Goal: Task Accomplishment & Management: Use online tool/utility

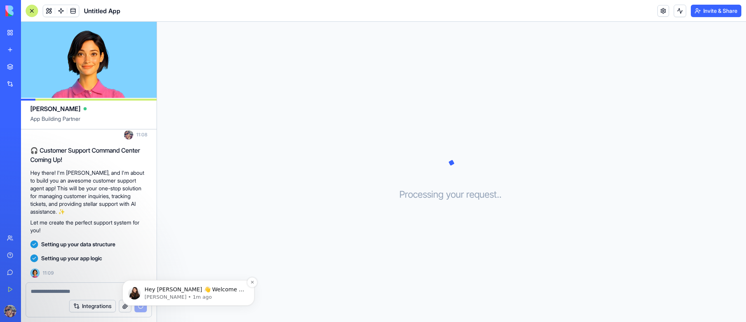
click at [178, 294] on p "Shelly • 1m ago" at bounding box center [195, 297] width 100 height 7
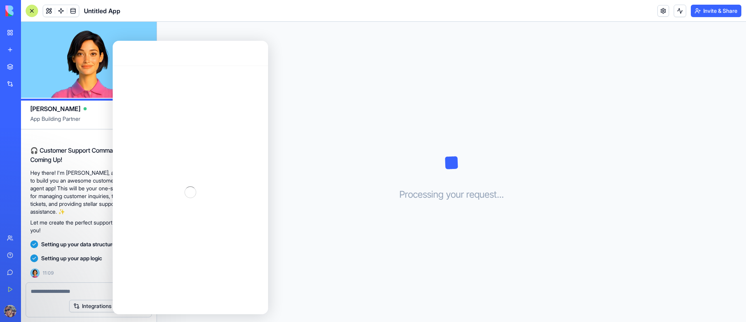
click at [309, 160] on div "Processing your request . . ." at bounding box center [451, 172] width 589 height 300
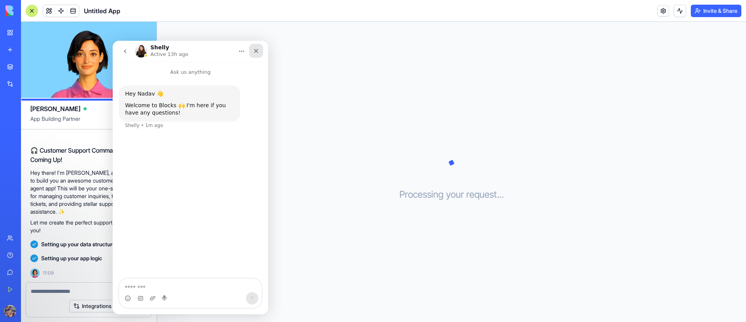
click at [253, 49] on icon "Close" at bounding box center [256, 51] width 6 height 6
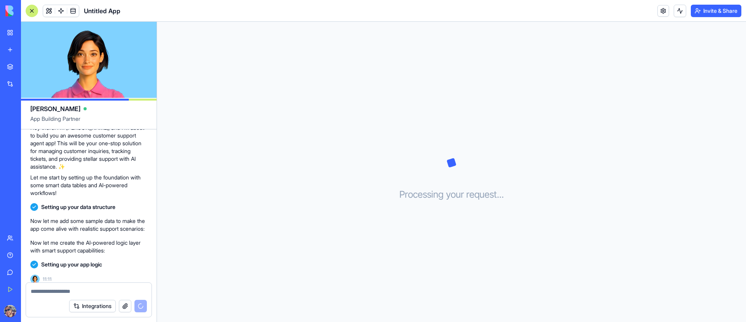
scroll to position [175, 0]
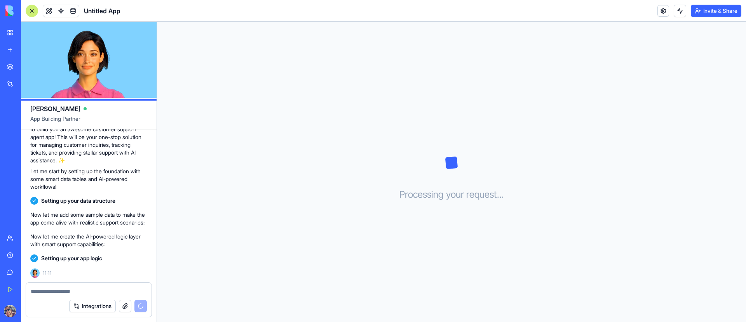
click at [174, 205] on div "Processing your request . . ." at bounding box center [451, 172] width 589 height 300
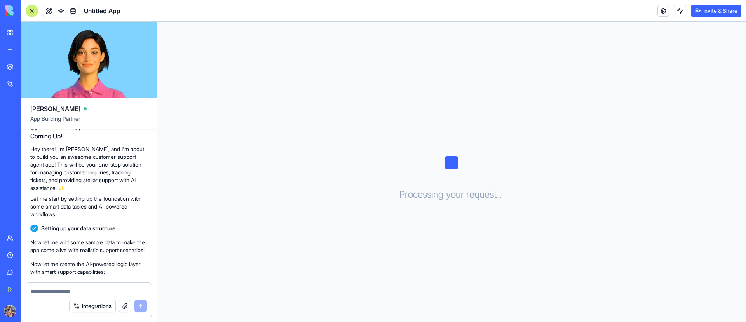
scroll to position [175, 0]
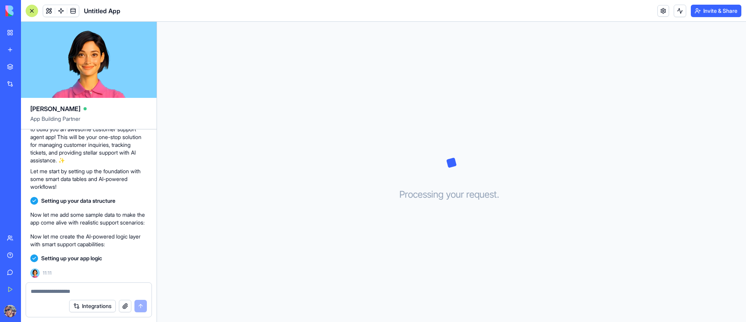
click at [124, 307] on button "button" at bounding box center [125, 306] width 12 height 12
drag, startPoint x: 99, startPoint y: 61, endPoint x: 110, endPoint y: 63, distance: 10.2
click at [110, 63] on video at bounding box center [89, 60] width 136 height 76
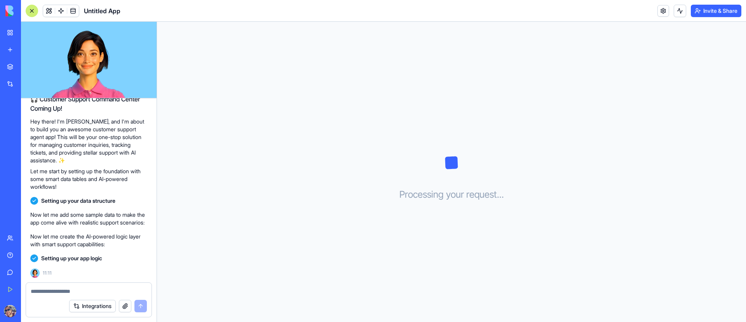
scroll to position [143, 0]
click at [51, 12] on button at bounding box center [49, 11] width 12 height 12
click at [236, 33] on button at bounding box center [236, 32] width 12 height 12
click at [60, 11] on link at bounding box center [61, 11] width 12 height 12
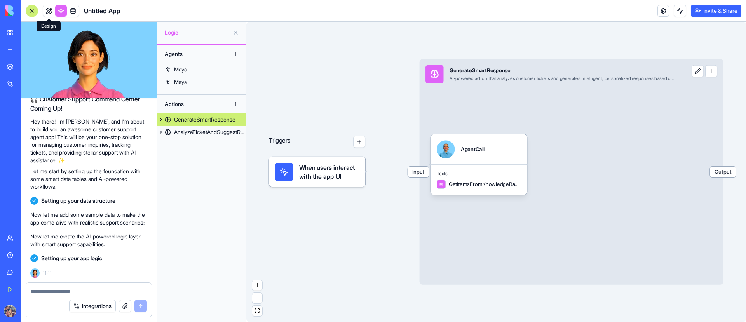
click at [51, 12] on link at bounding box center [49, 11] width 12 height 12
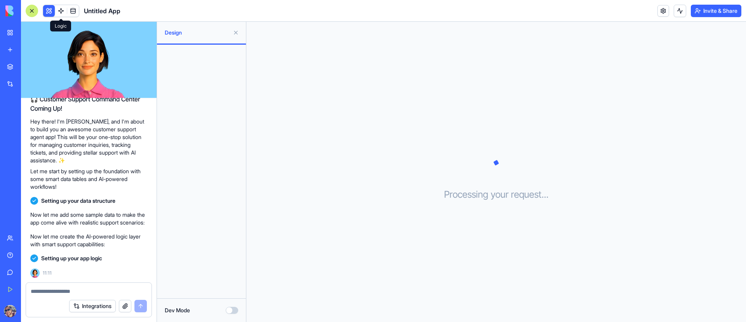
click at [59, 12] on link at bounding box center [61, 11] width 12 height 12
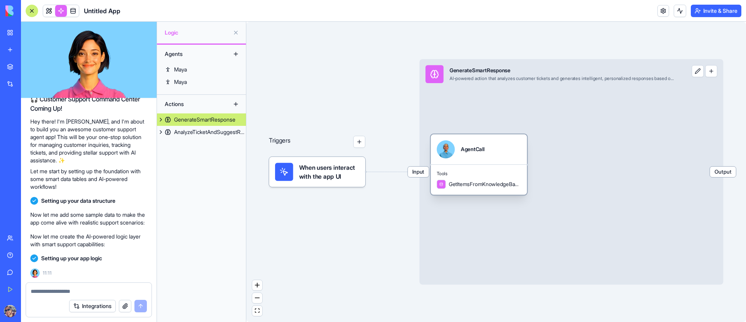
click at [476, 185] on span "GetItemsFromKnowledgeBaseTable" at bounding box center [485, 184] width 72 height 7
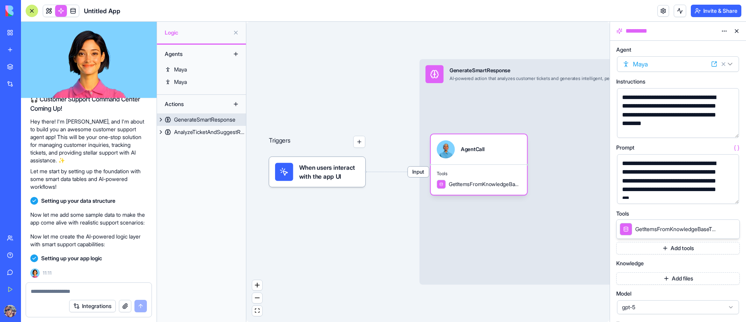
drag, startPoint x: 571, startPoint y: 164, endPoint x: 544, endPoint y: 155, distance: 27.4
click at [544, 155] on div "Input GenerateSmartResponse AI-powered action that analyzes customer tickets an…" at bounding box center [572, 172] width 304 height 226
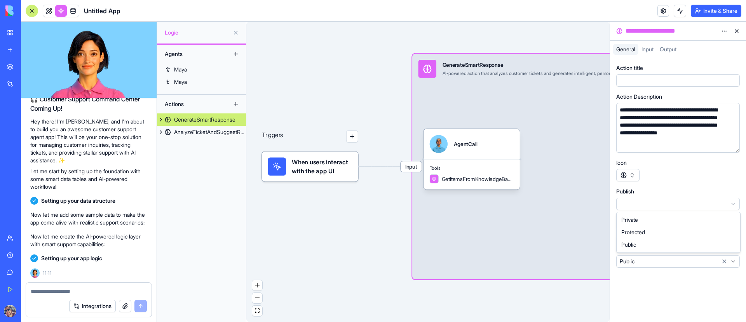
click at [653, 204] on html "BETA My Workspace New app Marketplace Integrations Recent Untitled App Social M…" at bounding box center [373, 161] width 746 height 322
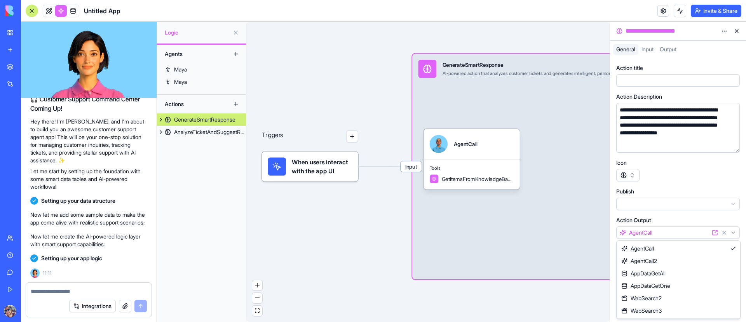
click at [651, 235] on html "BETA My Workspace New app Marketplace Integrations Recent Untitled App Social M…" at bounding box center [373, 161] width 746 height 322
click at [648, 261] on html "BETA My Workspace New app Marketplace Integrations Recent Untitled App Social M…" at bounding box center [373, 161] width 746 height 322
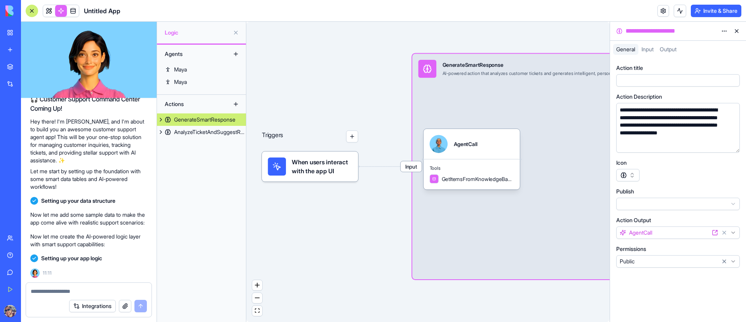
click at [648, 261] on html "BETA My Workspace New app Marketplace Integrations Recent Untitled App Social M…" at bounding box center [373, 161] width 746 height 322
click at [630, 178] on button "button" at bounding box center [627, 175] width 23 height 12
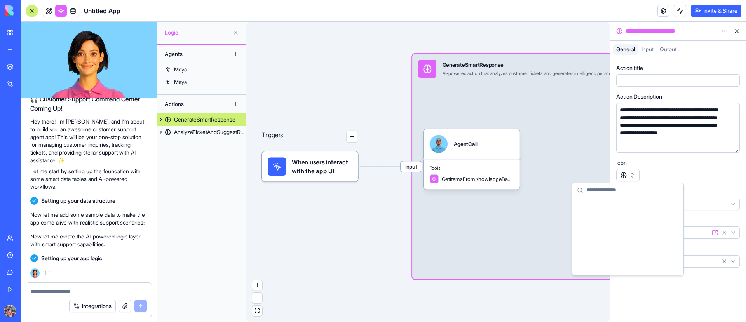
scroll to position [3314, 0]
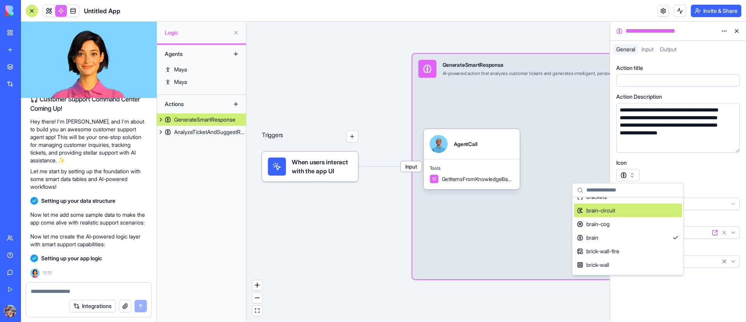
click at [620, 209] on div "brain-circuit" at bounding box center [628, 211] width 108 height 14
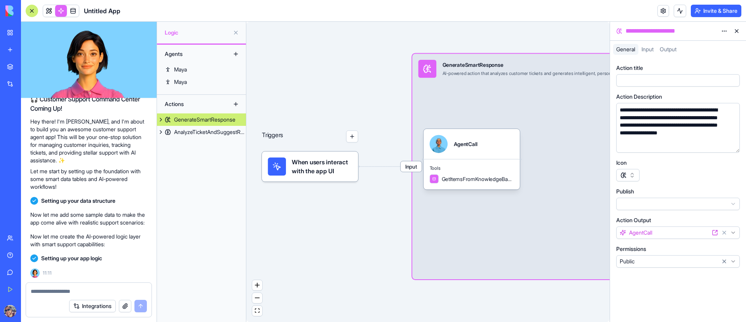
click at [662, 170] on div at bounding box center [678, 175] width 124 height 12
click at [628, 175] on button "button" at bounding box center [627, 175] width 23 height 12
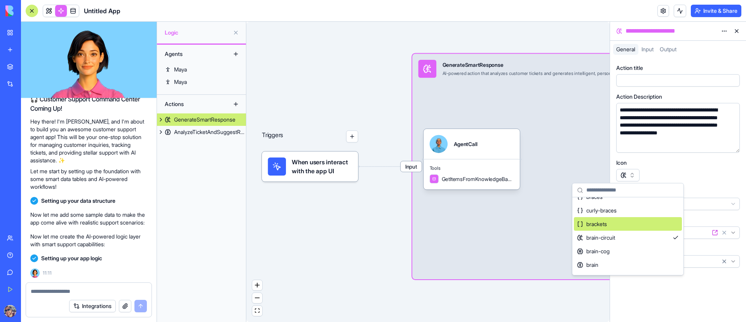
click at [623, 221] on div "brackets" at bounding box center [628, 224] width 108 height 14
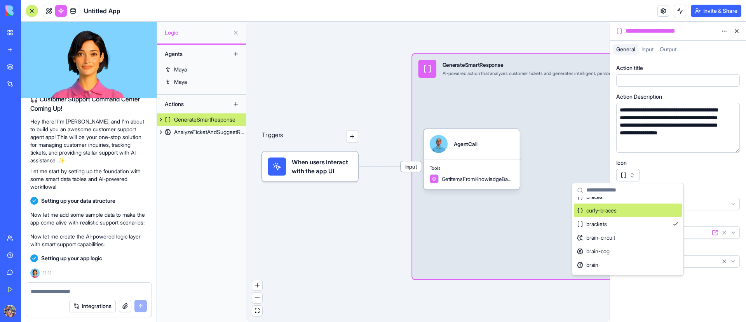
scroll to position [3274, 0]
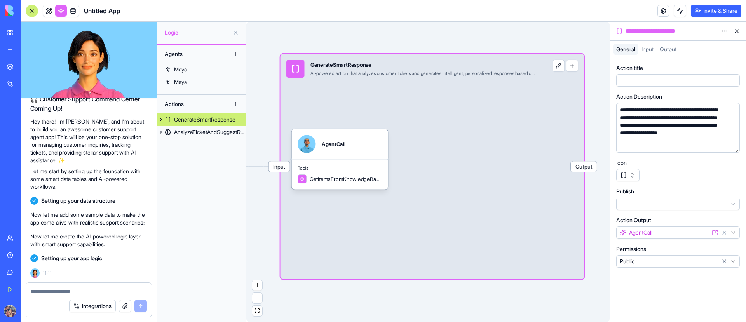
click at [651, 47] on span "Input" at bounding box center [648, 49] width 12 height 7
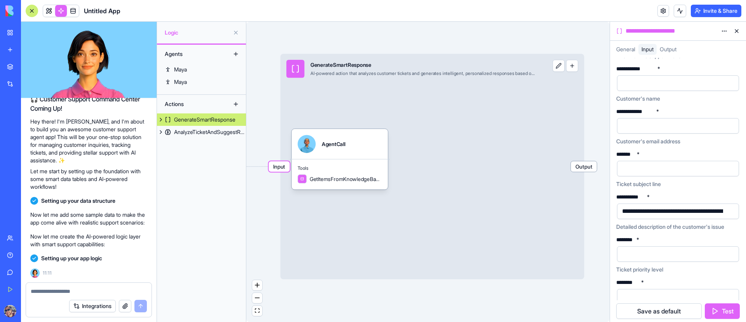
scroll to position [24, 0]
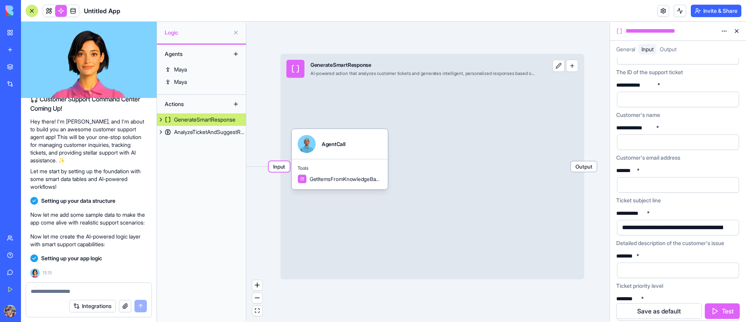
click at [640, 140] on div at bounding box center [671, 142] width 103 height 12
click at [644, 96] on div at bounding box center [671, 100] width 103 height 12
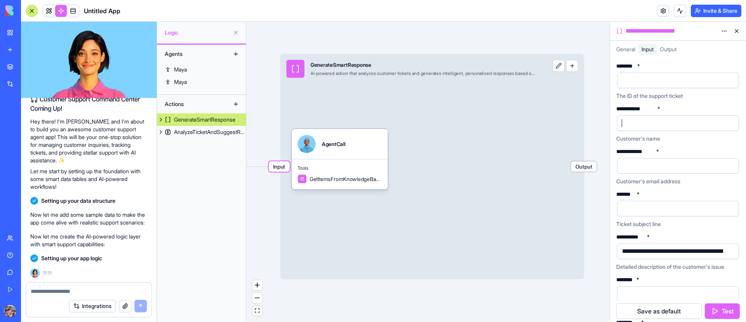
scroll to position [0, 0]
click at [644, 82] on div at bounding box center [671, 81] width 103 height 12
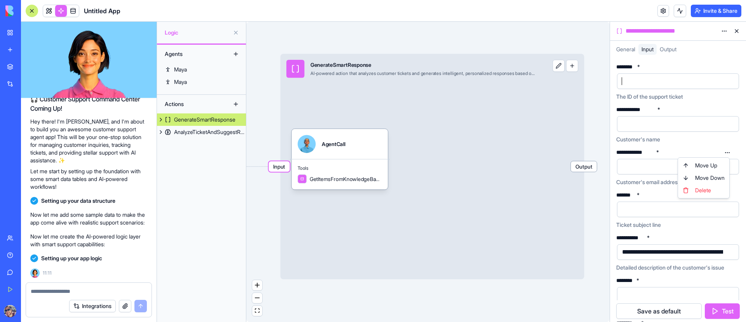
click at [728, 152] on html "BETA My Workspace New app Marketplace Integrations Recent Untitled App Social M…" at bounding box center [373, 161] width 746 height 322
click at [668, 150] on html "BETA My Workspace New app Marketplace Integrations Recent Untitled App Social M…" at bounding box center [373, 161] width 746 height 322
click at [96, 292] on textarea at bounding box center [89, 292] width 116 height 8
click at [98, 290] on textarea at bounding box center [89, 292] width 116 height 8
type textarea "*"
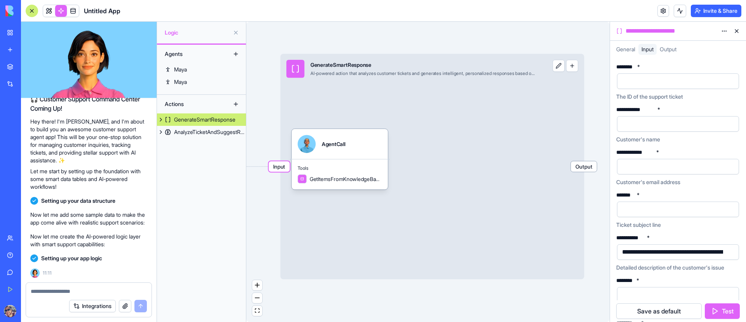
type textarea "*"
type textarea "**********"
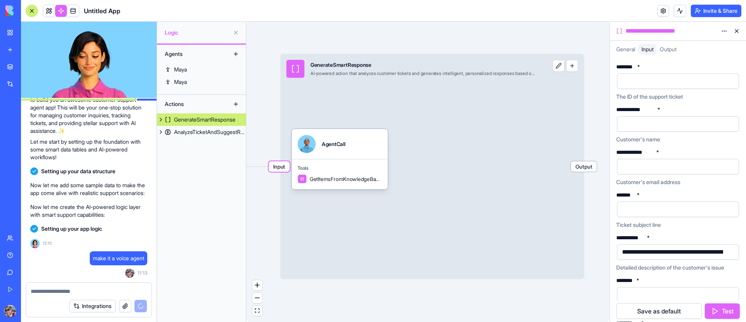
scroll to position [262, 0]
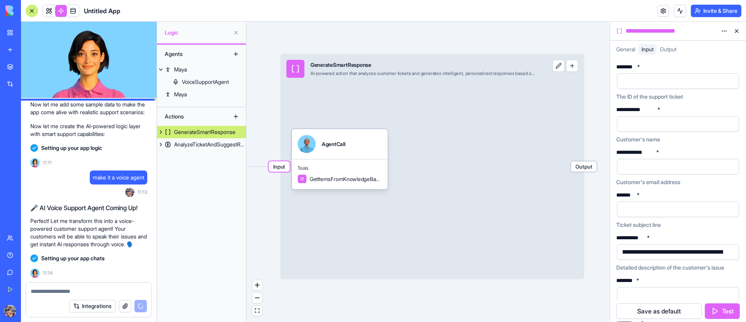
drag, startPoint x: 425, startPoint y: 200, endPoint x: 442, endPoint y: 197, distance: 17.4
click at [446, 197] on div "Input GenerateSmartResponse AI-powered action that analyzes customer tickets an…" at bounding box center [433, 167] width 304 height 226
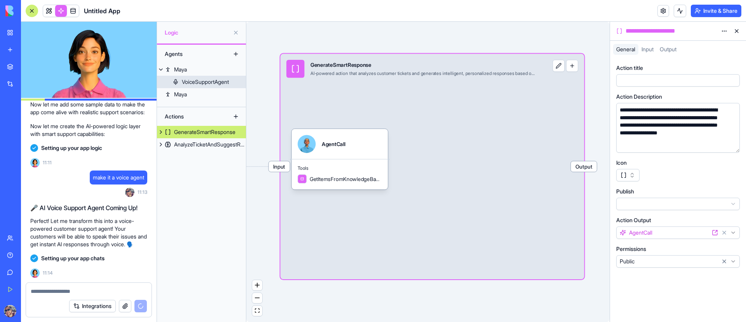
click at [193, 84] on div "VoiceSupportAgent" at bounding box center [205, 82] width 47 height 8
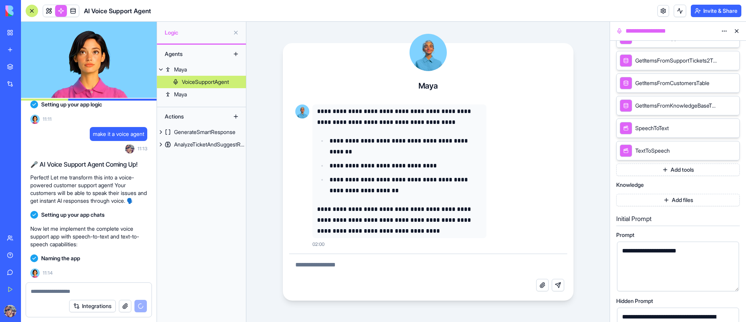
scroll to position [384, 0]
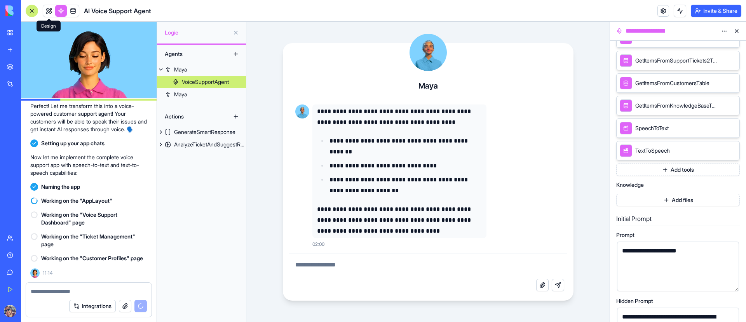
click at [46, 11] on span at bounding box center [49, 11] width 22 height 22
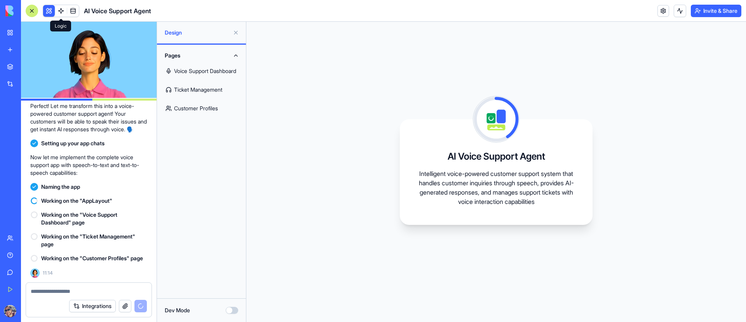
click at [60, 12] on link at bounding box center [61, 11] width 12 height 12
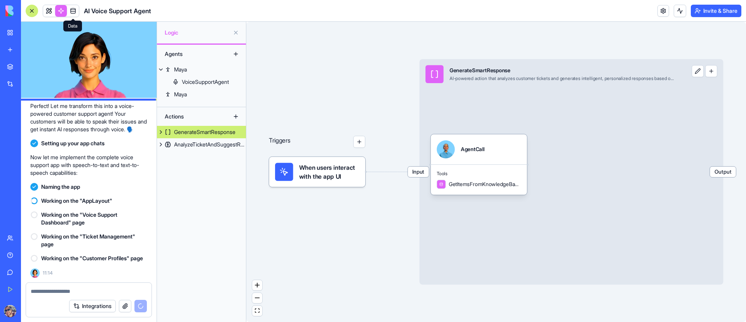
click at [73, 12] on link at bounding box center [73, 11] width 12 height 12
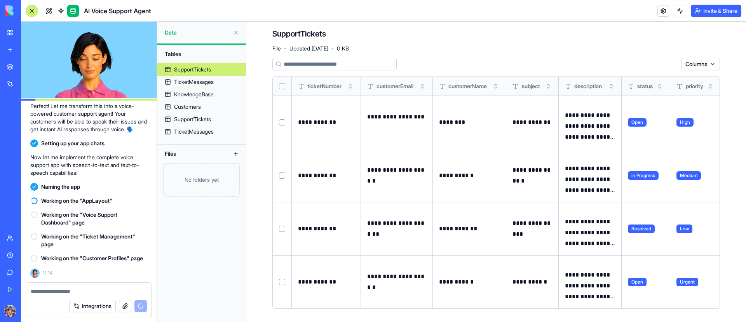
scroll to position [5, 0]
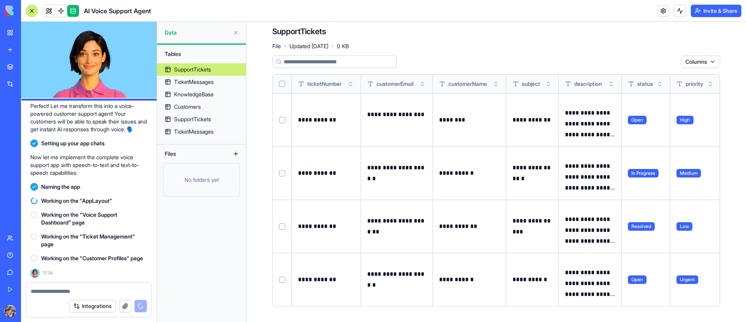
click at [281, 84] on button "Select all" at bounding box center [282, 84] width 6 height 6
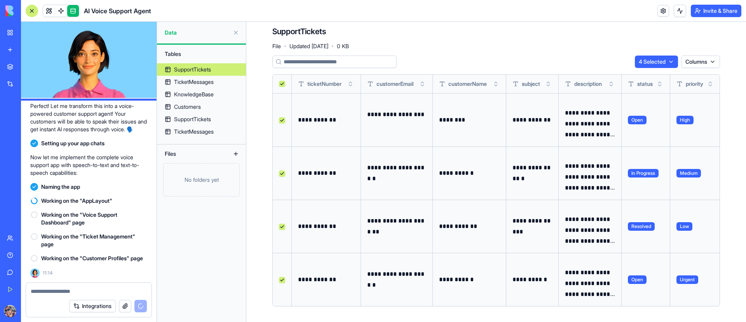
click at [282, 84] on button "Select all" at bounding box center [282, 84] width 6 height 6
drag, startPoint x: 282, startPoint y: 84, endPoint x: 301, endPoint y: 88, distance: 19.5
click at [282, 84] on button "Select all" at bounding box center [282, 84] width 6 height 6
click at [381, 114] on p "**********" at bounding box center [396, 120] width 59 height 22
click at [310, 119] on p "**********" at bounding box center [326, 120] width 56 height 11
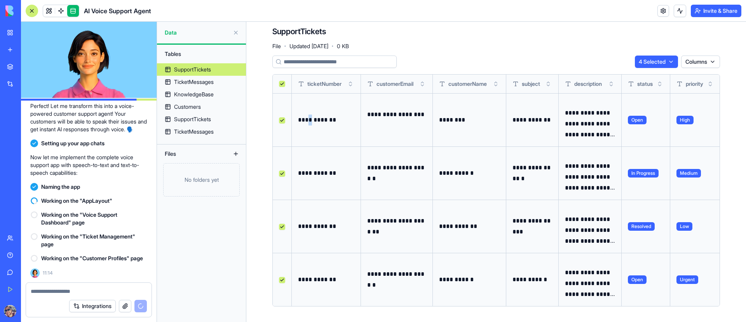
click at [310, 119] on p "**********" at bounding box center [326, 120] width 56 height 11
click at [0, 0] on button at bounding box center [0, 0] width 0 height 0
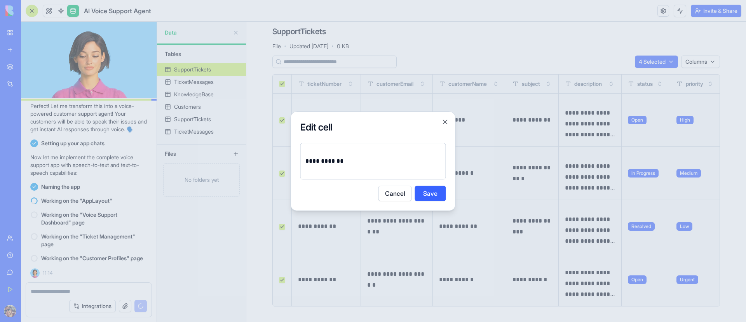
click at [440, 122] on h2 "Edit cell" at bounding box center [373, 127] width 146 height 12
click at [445, 123] on button "Close" at bounding box center [445, 122] width 8 height 8
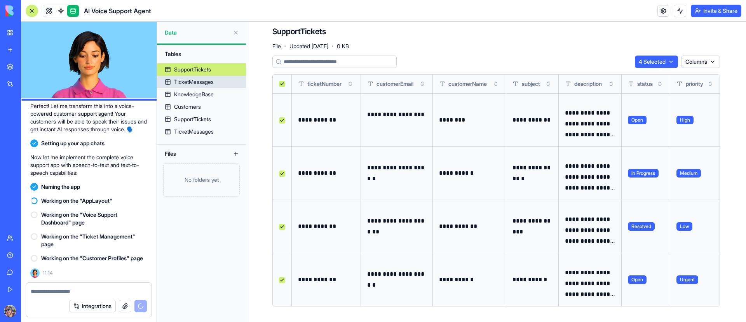
click at [200, 84] on div "TicketMessages" at bounding box center [194, 82] width 40 height 8
click at [204, 125] on link "SupportTickets" at bounding box center [201, 119] width 89 height 12
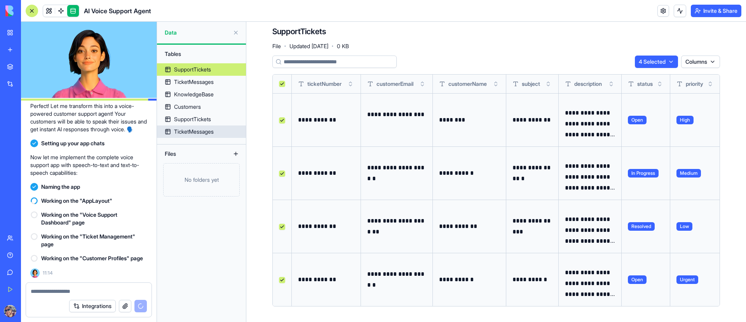
click at [202, 130] on div "TicketMessages" at bounding box center [194, 132] width 40 height 8
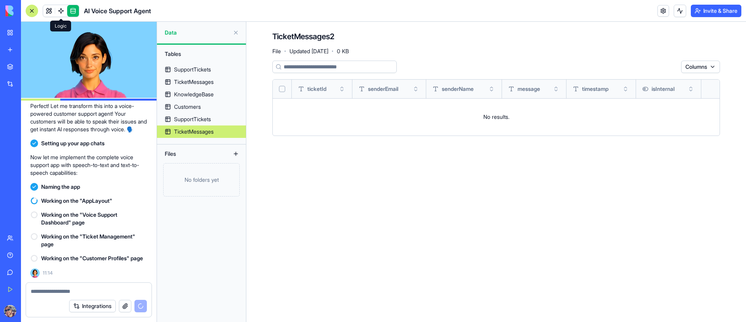
click at [60, 12] on link at bounding box center [61, 11] width 12 height 12
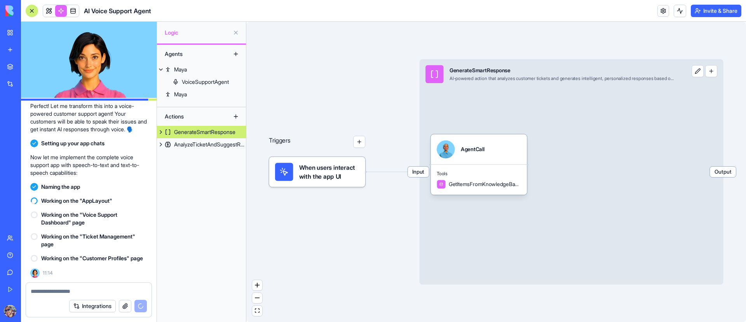
click at [61, 11] on link at bounding box center [61, 11] width 12 height 12
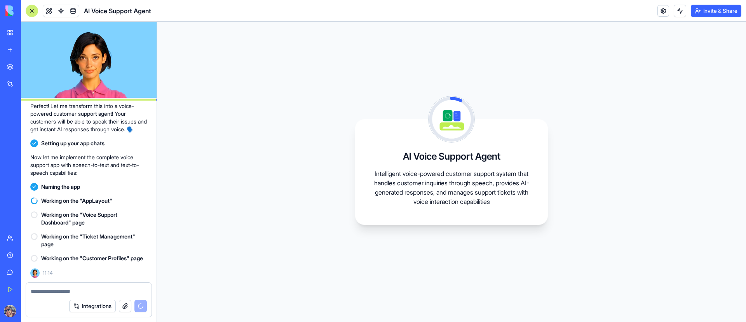
click at [61, 11] on link at bounding box center [61, 11] width 12 height 12
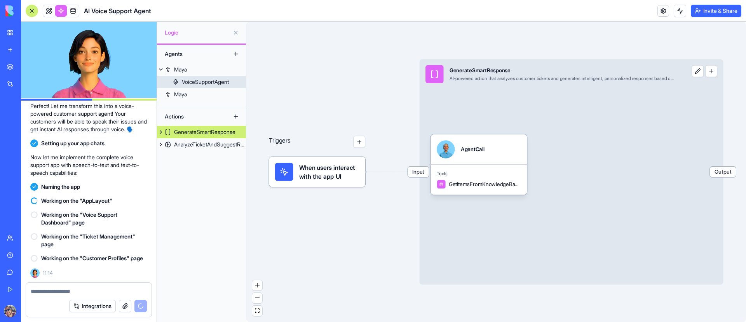
click at [212, 78] on div "VoiceSupportAgent" at bounding box center [205, 82] width 47 height 8
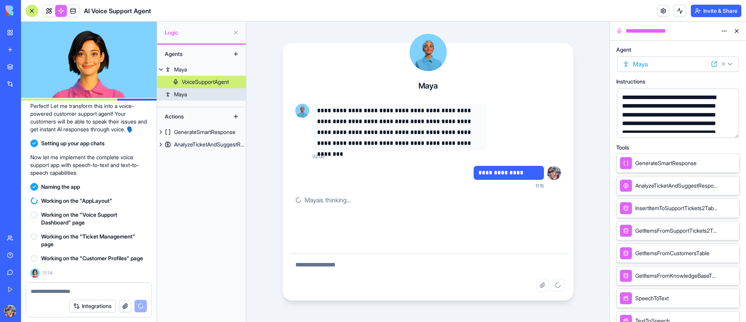
click at [200, 95] on link "Maya" at bounding box center [201, 94] width 89 height 12
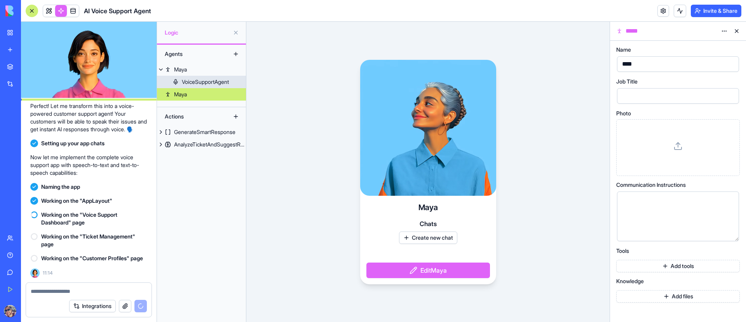
click at [197, 82] on div "VoiceSupportAgent" at bounding box center [205, 82] width 47 height 8
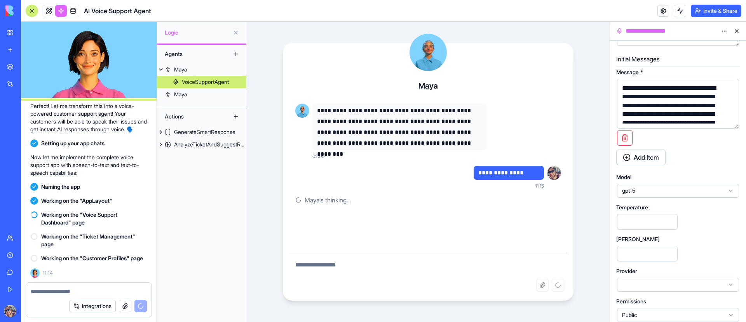
scroll to position [489, 0]
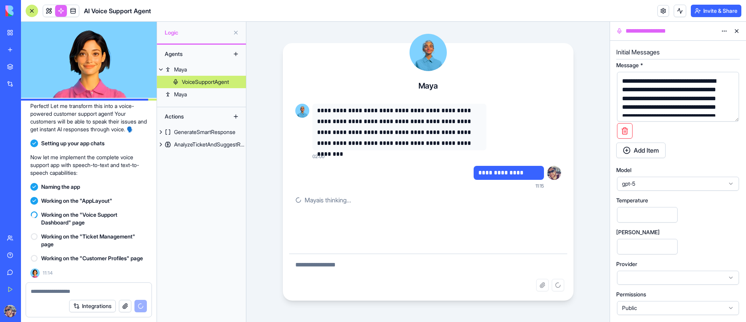
click at [648, 186] on span "gpt-5" at bounding box center [673, 184] width 103 height 8
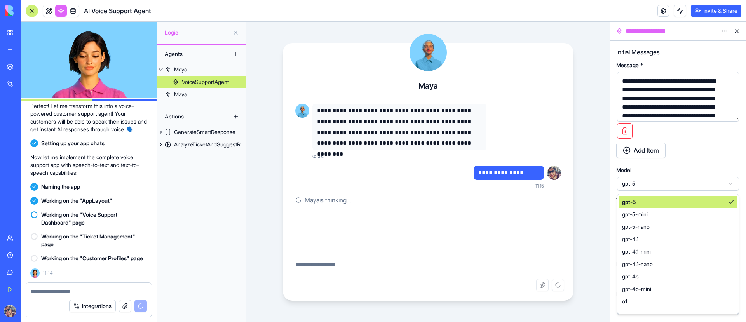
click at [648, 186] on span "gpt-5" at bounding box center [673, 184] width 103 height 8
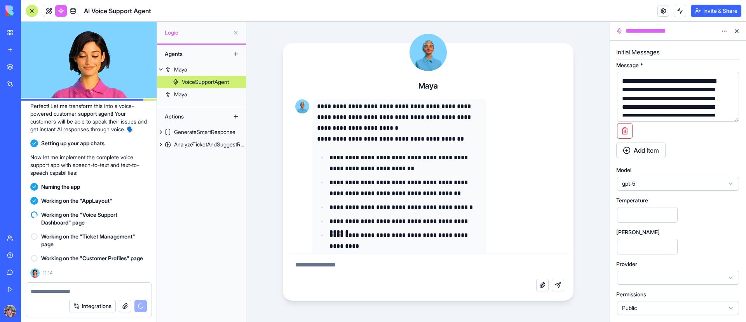
scroll to position [0, 0]
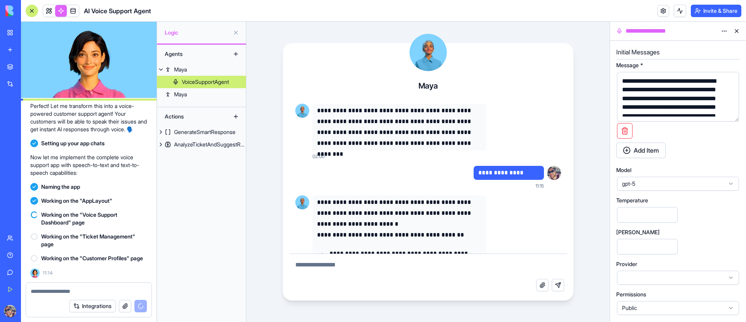
click at [380, 272] on textarea at bounding box center [428, 266] width 278 height 25
type textarea "**********"
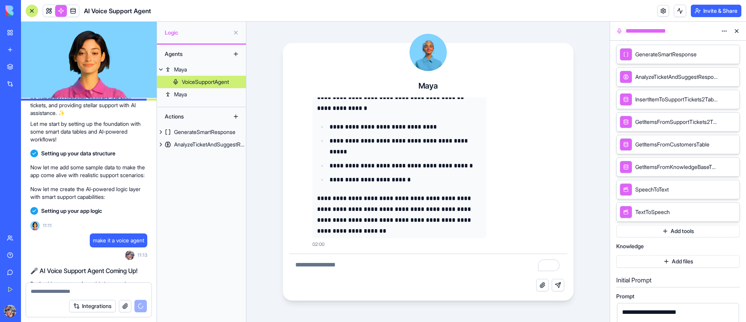
scroll to position [97, 0]
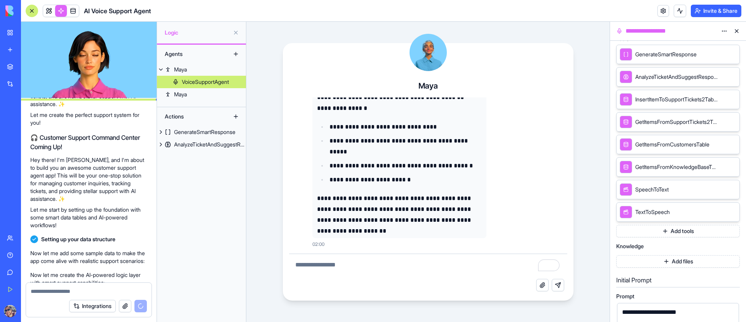
click at [81, 49] on video at bounding box center [89, 60] width 136 height 76
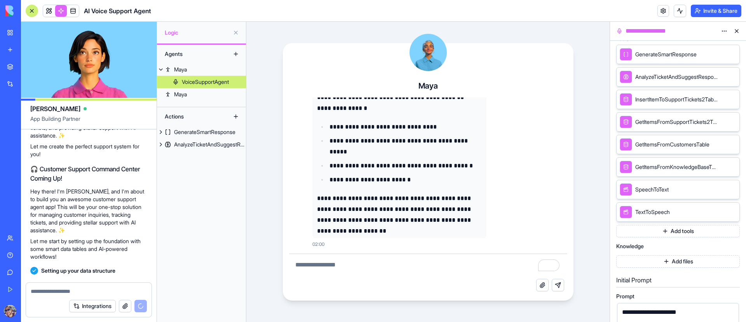
click at [48, 49] on video at bounding box center [89, 60] width 136 height 76
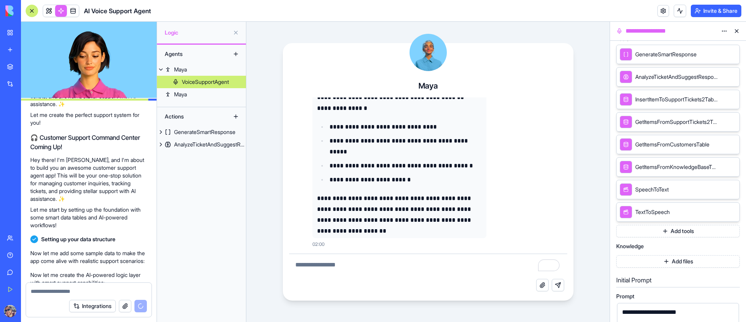
click at [260, 46] on div "**********" at bounding box center [427, 172] width 363 height 300
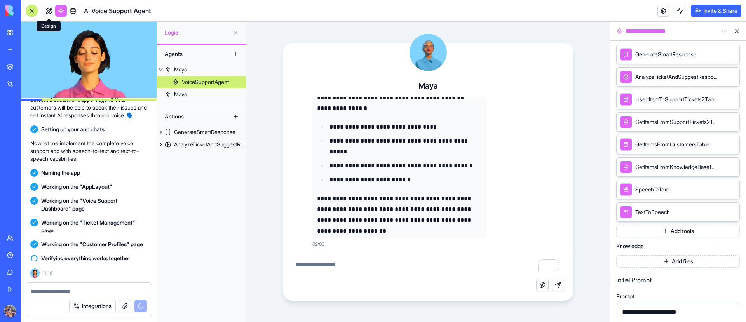
click at [50, 7] on span at bounding box center [49, 11] width 22 height 22
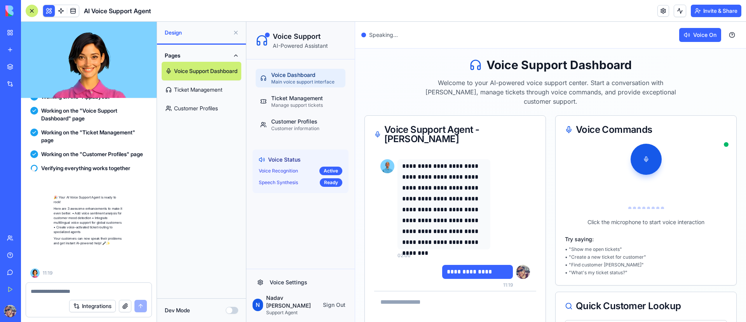
scroll to position [272, 0]
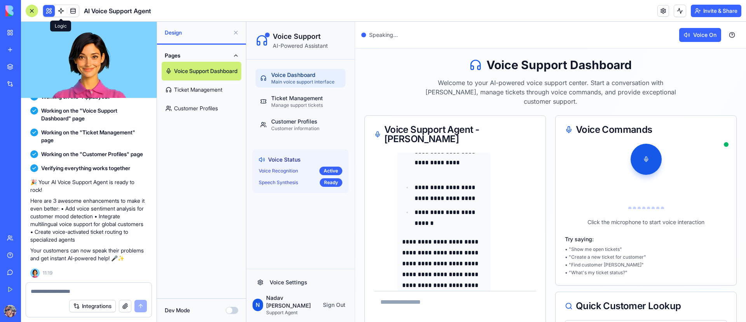
click at [60, 12] on link at bounding box center [61, 11] width 12 height 12
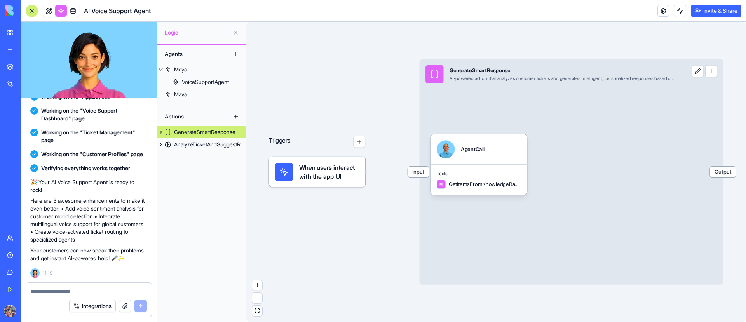
drag, startPoint x: 416, startPoint y: 234, endPoint x: 412, endPoint y: 237, distance: 4.7
click at [412, 237] on div "Triggers When users interact with the app UI Input GenerateSmartResponse AI-pow…" at bounding box center [496, 172] width 500 height 300
drag, startPoint x: 387, startPoint y: 228, endPoint x: 379, endPoint y: 226, distance: 8.8
click at [379, 226] on div "Triggers When users interact with the app UI Input GenerateSmartResponse AI-pow…" at bounding box center [496, 172] width 500 height 300
